Goal: Share content: Share content

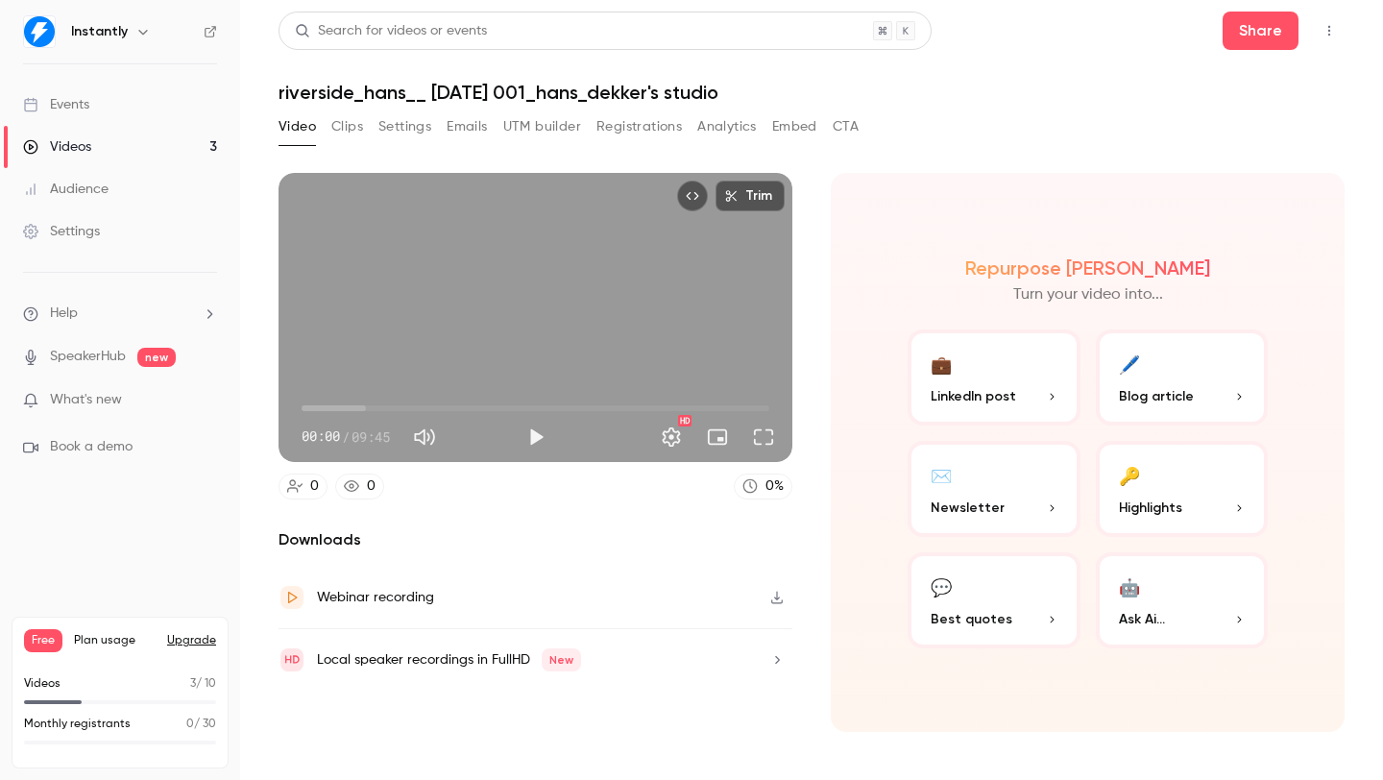
click at [90, 700] on span at bounding box center [120, 702] width 192 height 4
click at [350, 122] on button "Clips" at bounding box center [347, 126] width 32 height 31
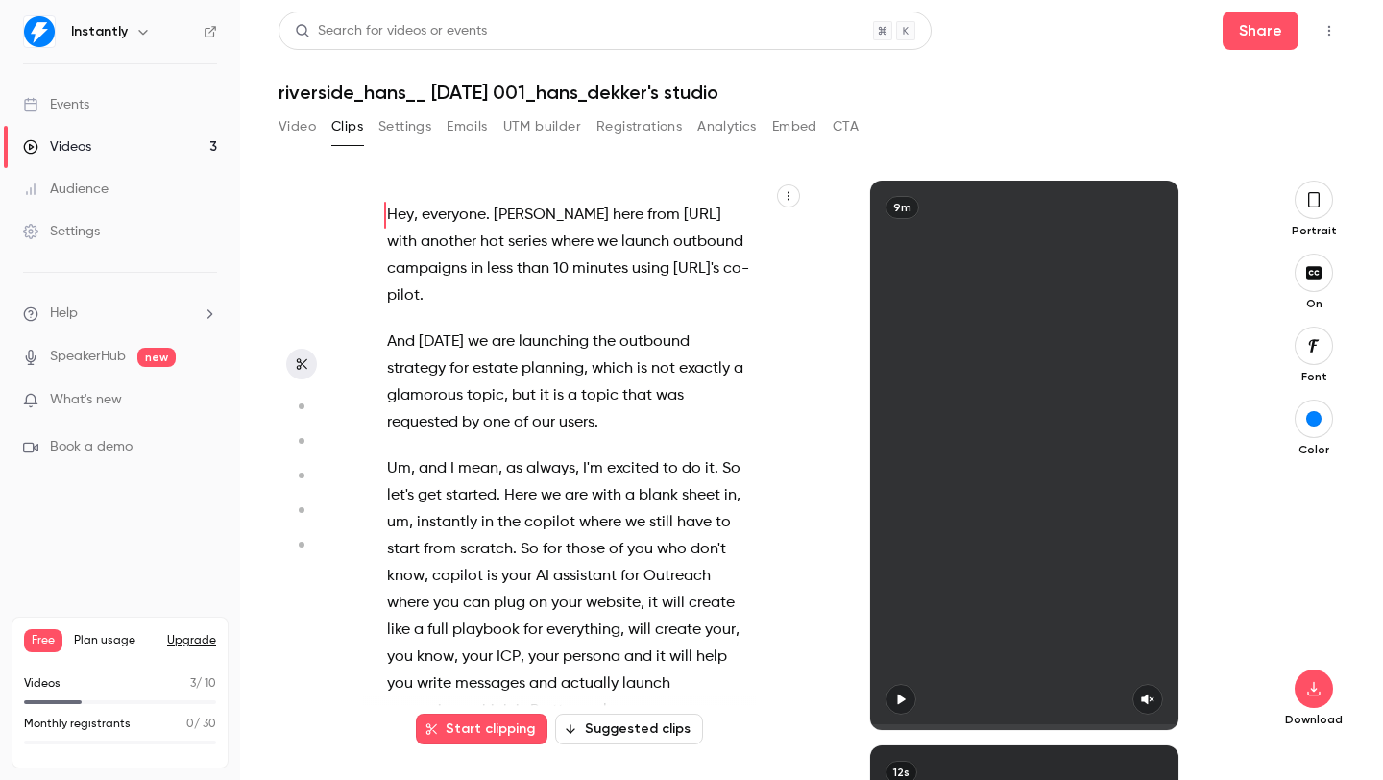
click at [305, 125] on button "Video" at bounding box center [297, 126] width 37 height 31
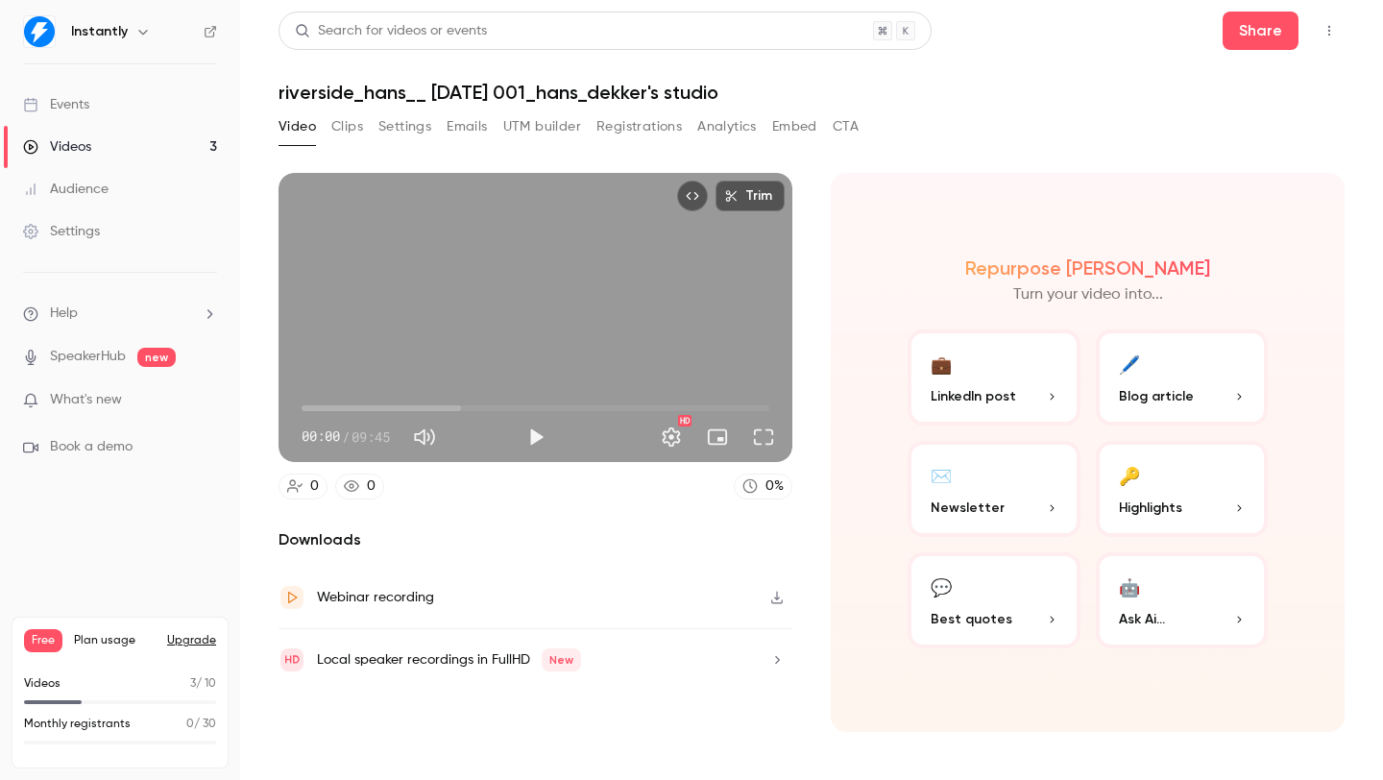
click at [146, 142] on link "Videos 3" at bounding box center [120, 147] width 240 height 42
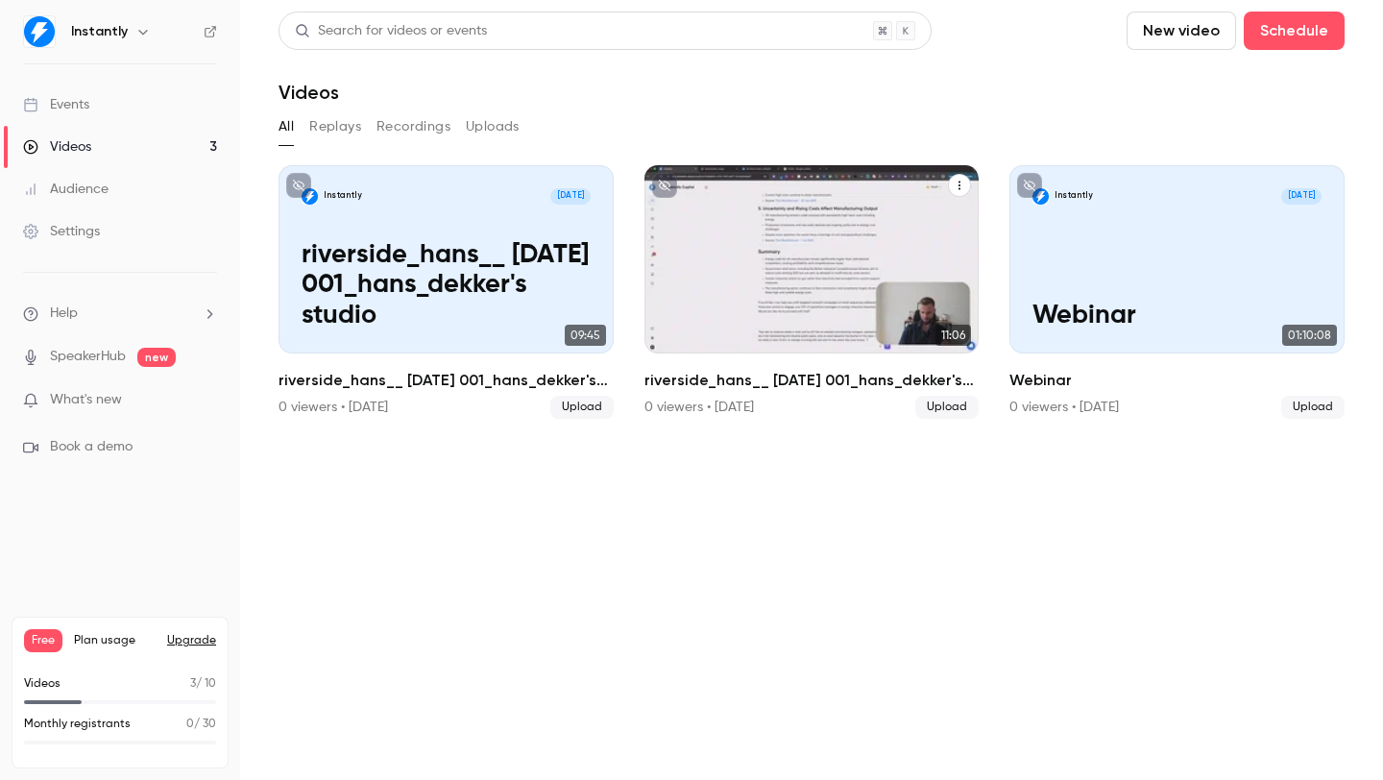
click at [845, 318] on p "riverside_hans__ [DATE] 001_hans_dekker's studio" at bounding box center [812, 285] width 290 height 91
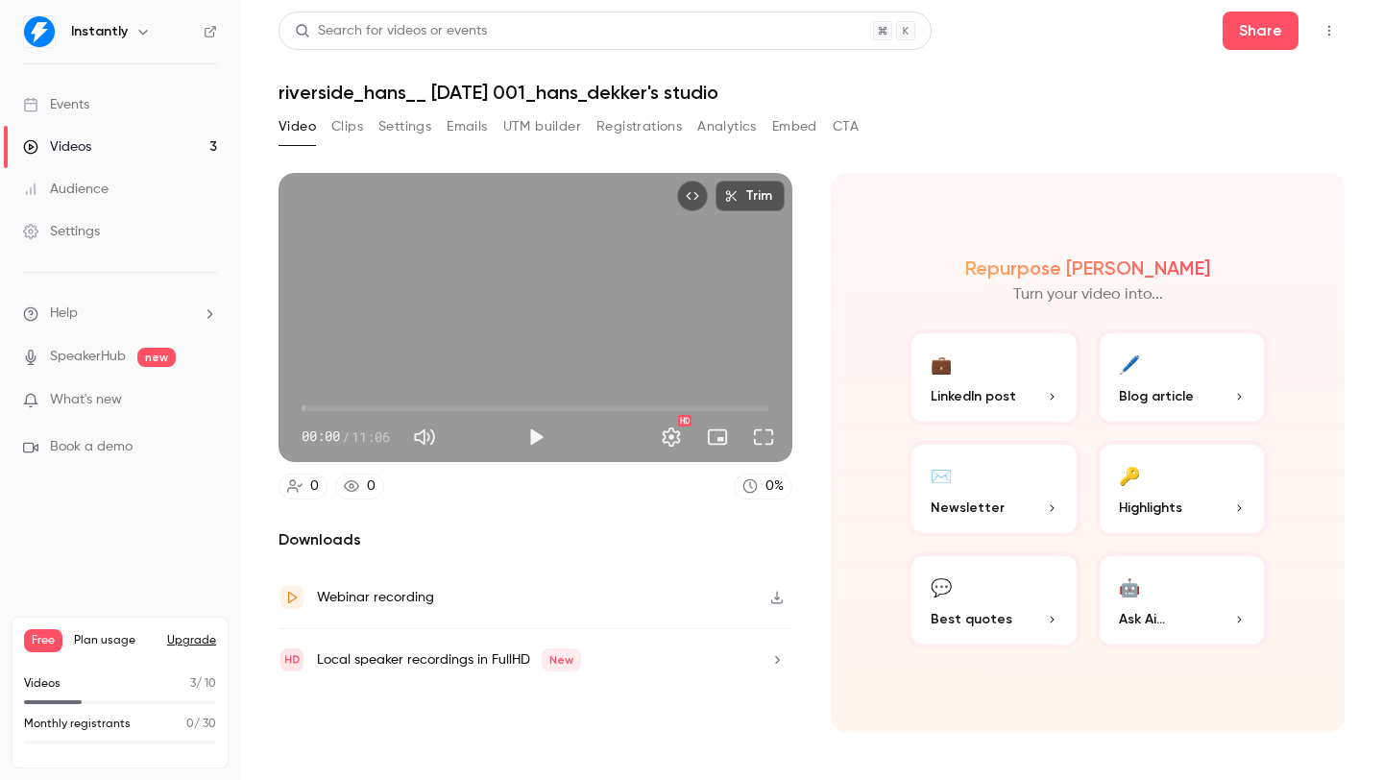
click at [1158, 392] on span "Blog article" at bounding box center [1156, 396] width 75 height 20
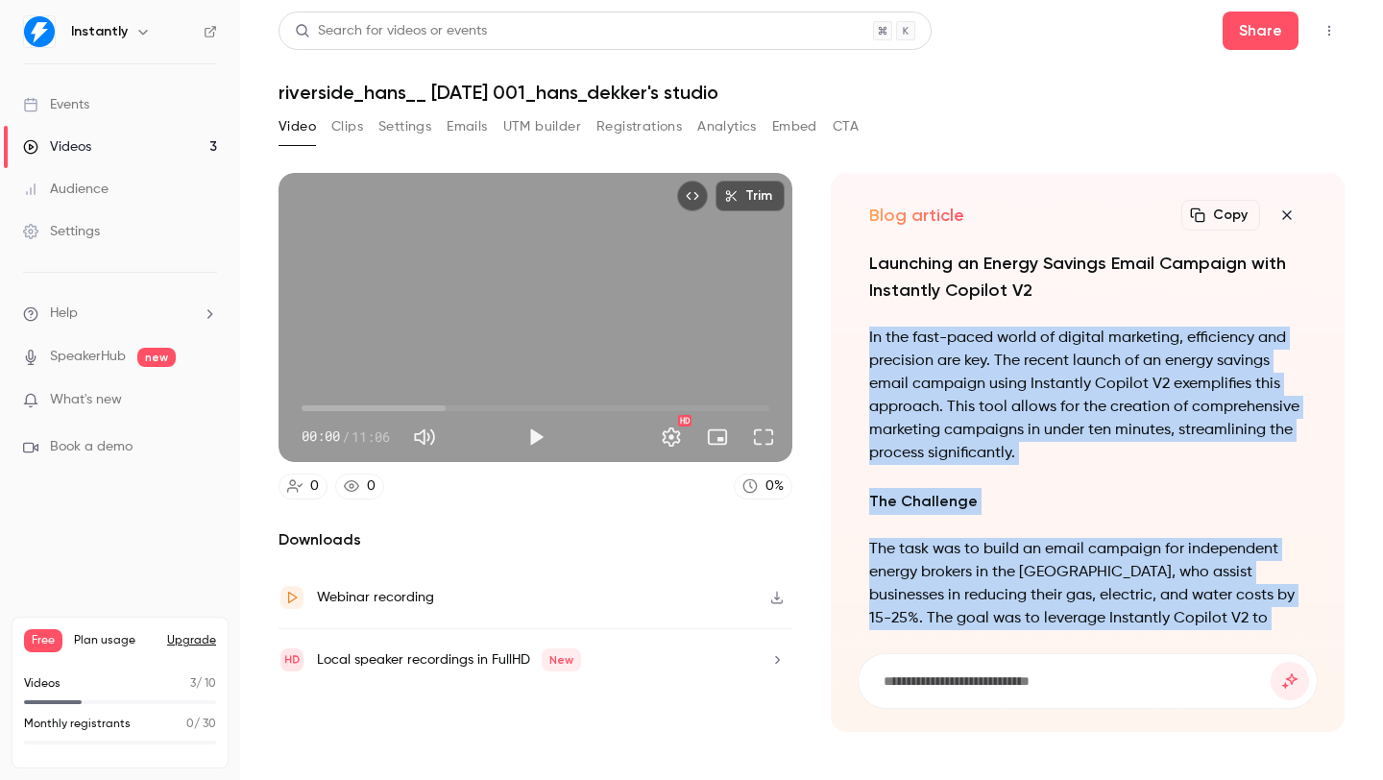
scroll to position [-1402, 0]
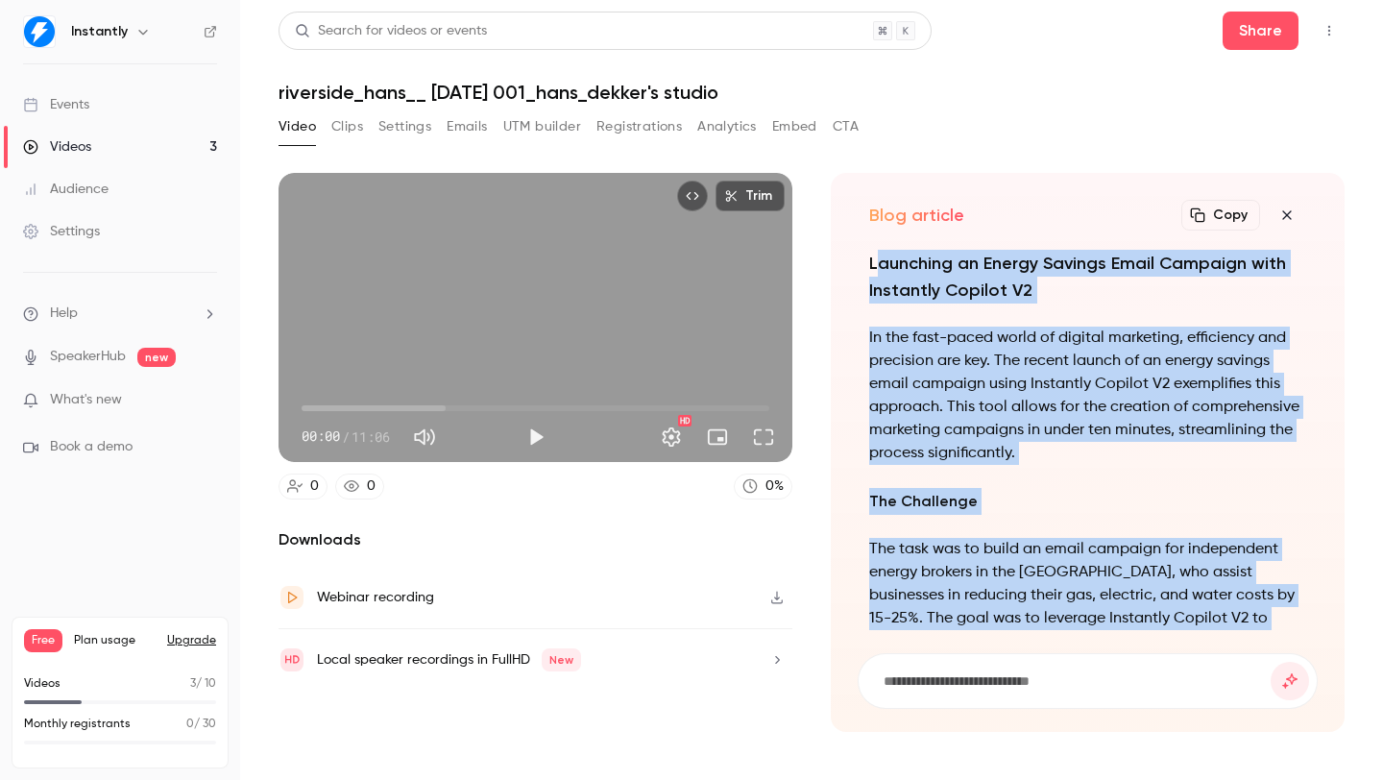
drag, startPoint x: 1034, startPoint y: 596, endPoint x: 874, endPoint y: 267, distance: 365.2
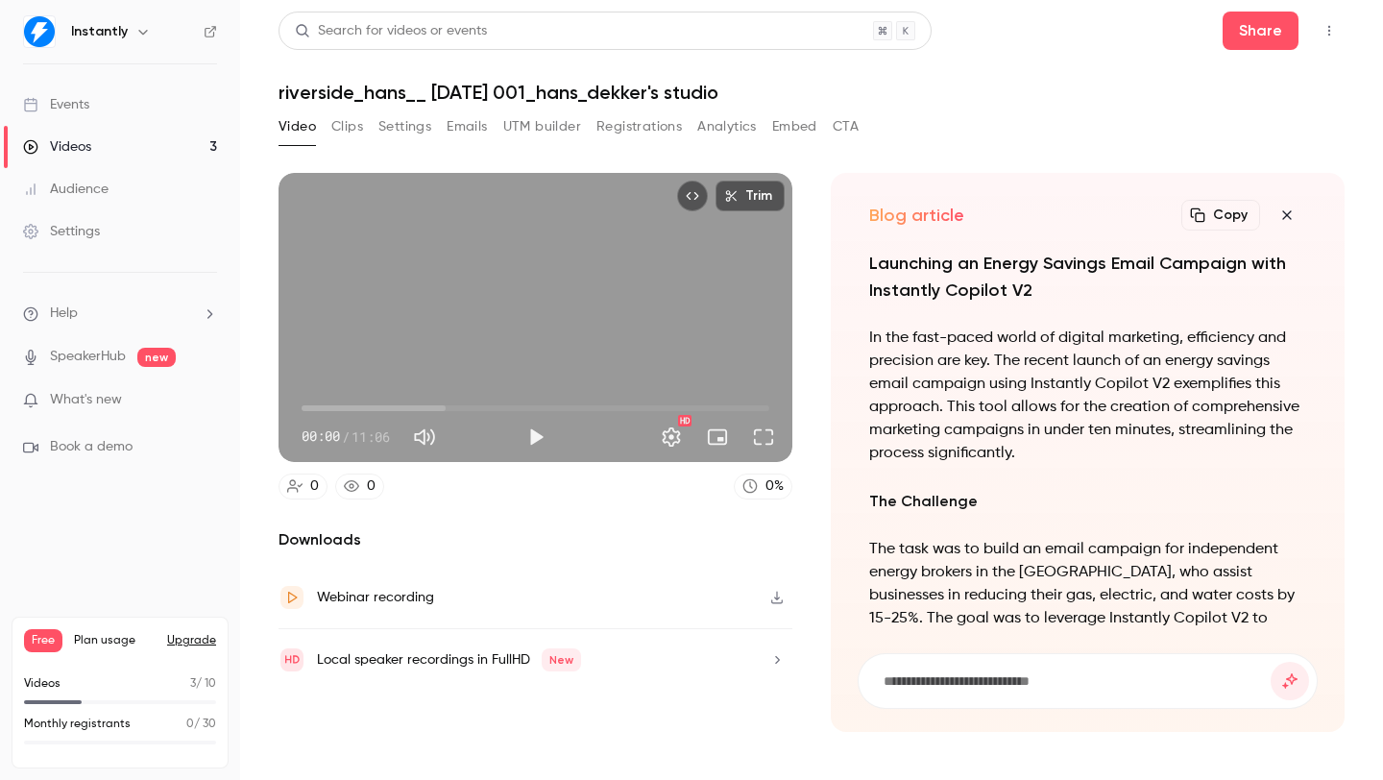
click at [871, 260] on h2 "Launching an Energy Savings Email Campaign with Instantly Copilot V2" at bounding box center [1087, 277] width 437 height 54
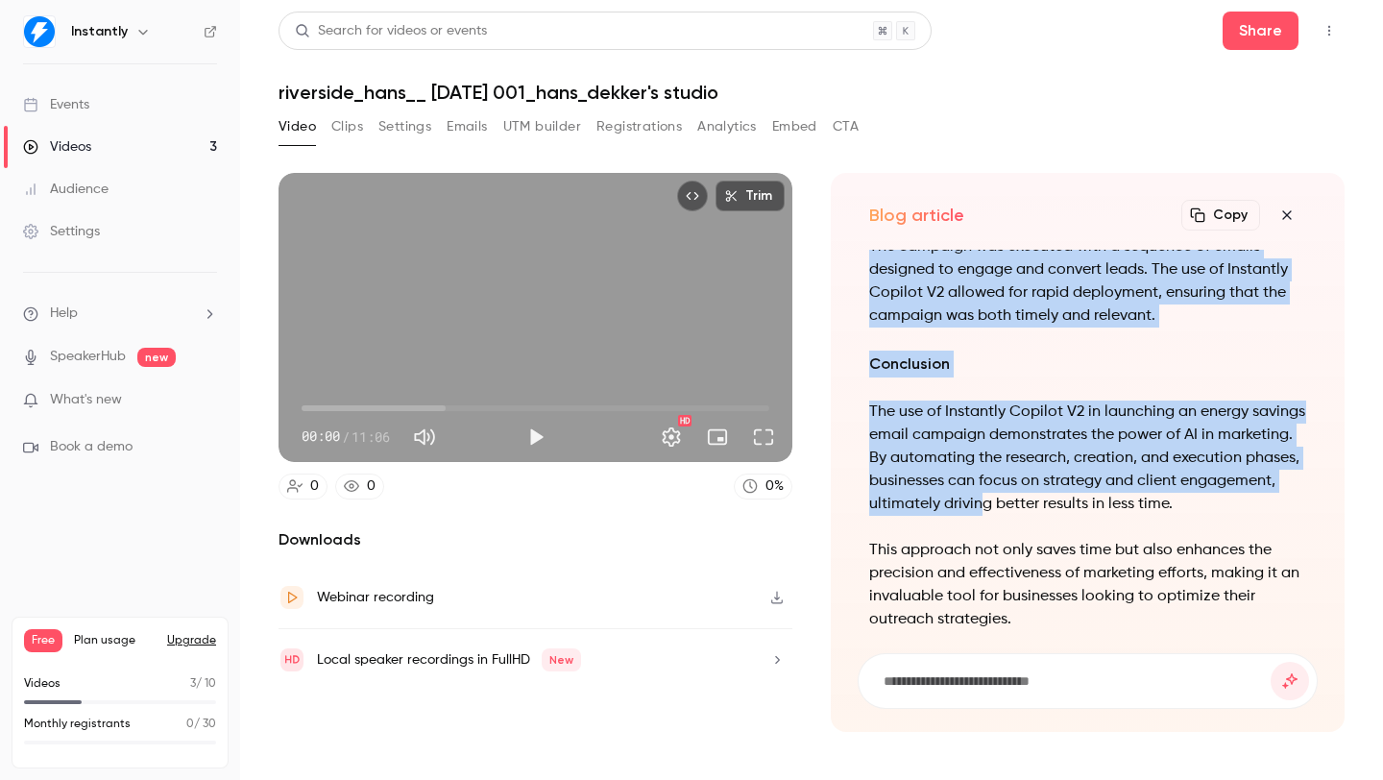
scroll to position [0, 0]
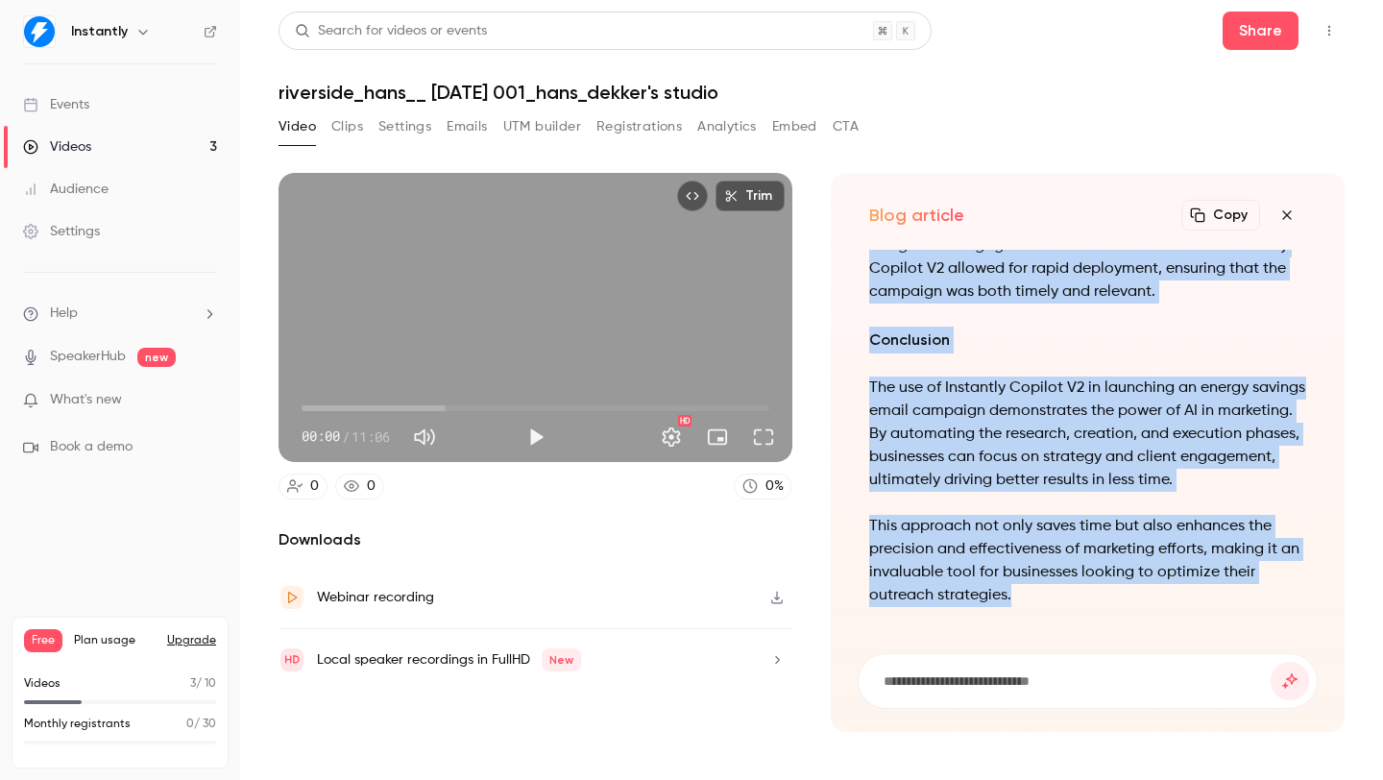
drag, startPoint x: 871, startPoint y: 258, endPoint x: 1086, endPoint y: 596, distance: 400.0
copy div "Launching an Energy Savings Email Campaign with Instantly Copilot V2 In the fas…"
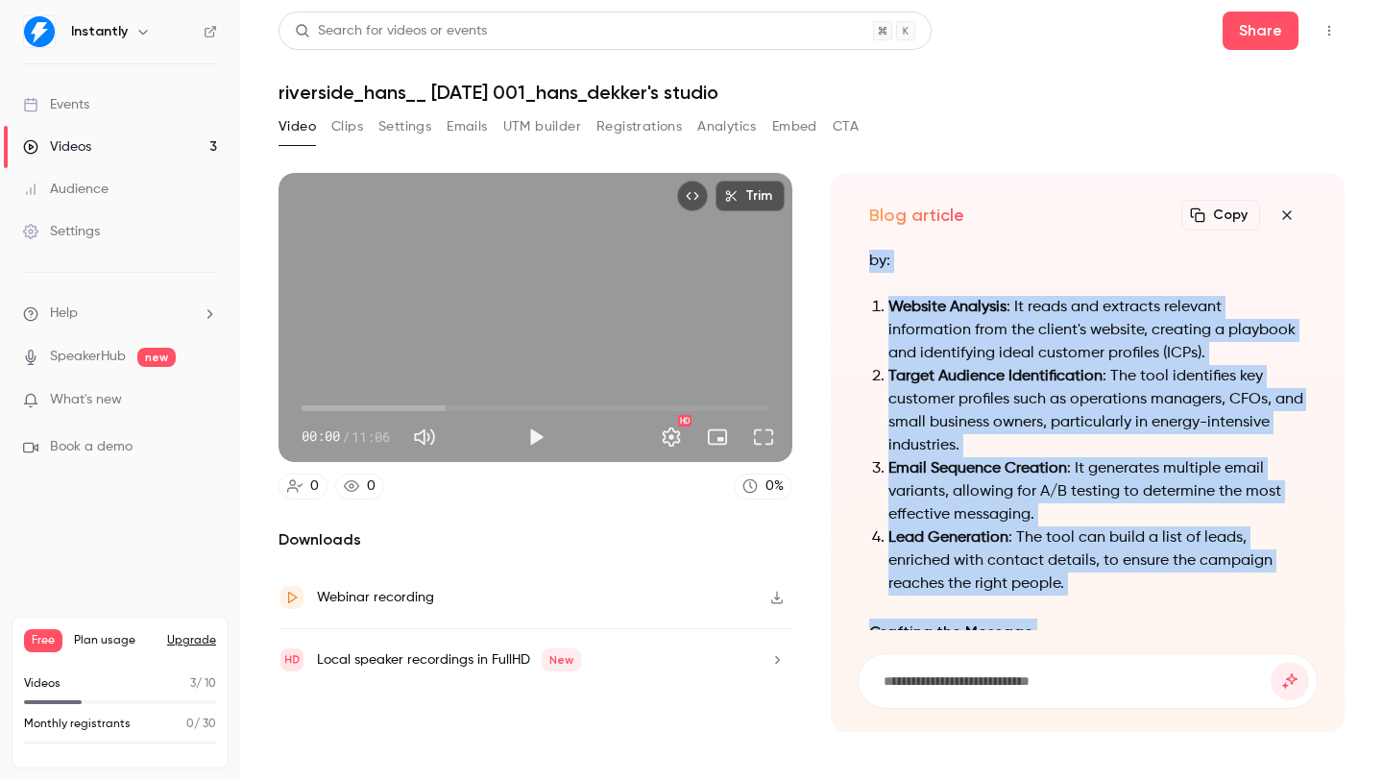
scroll to position [-1402, 0]
